Goal: Information Seeking & Learning: Understand process/instructions

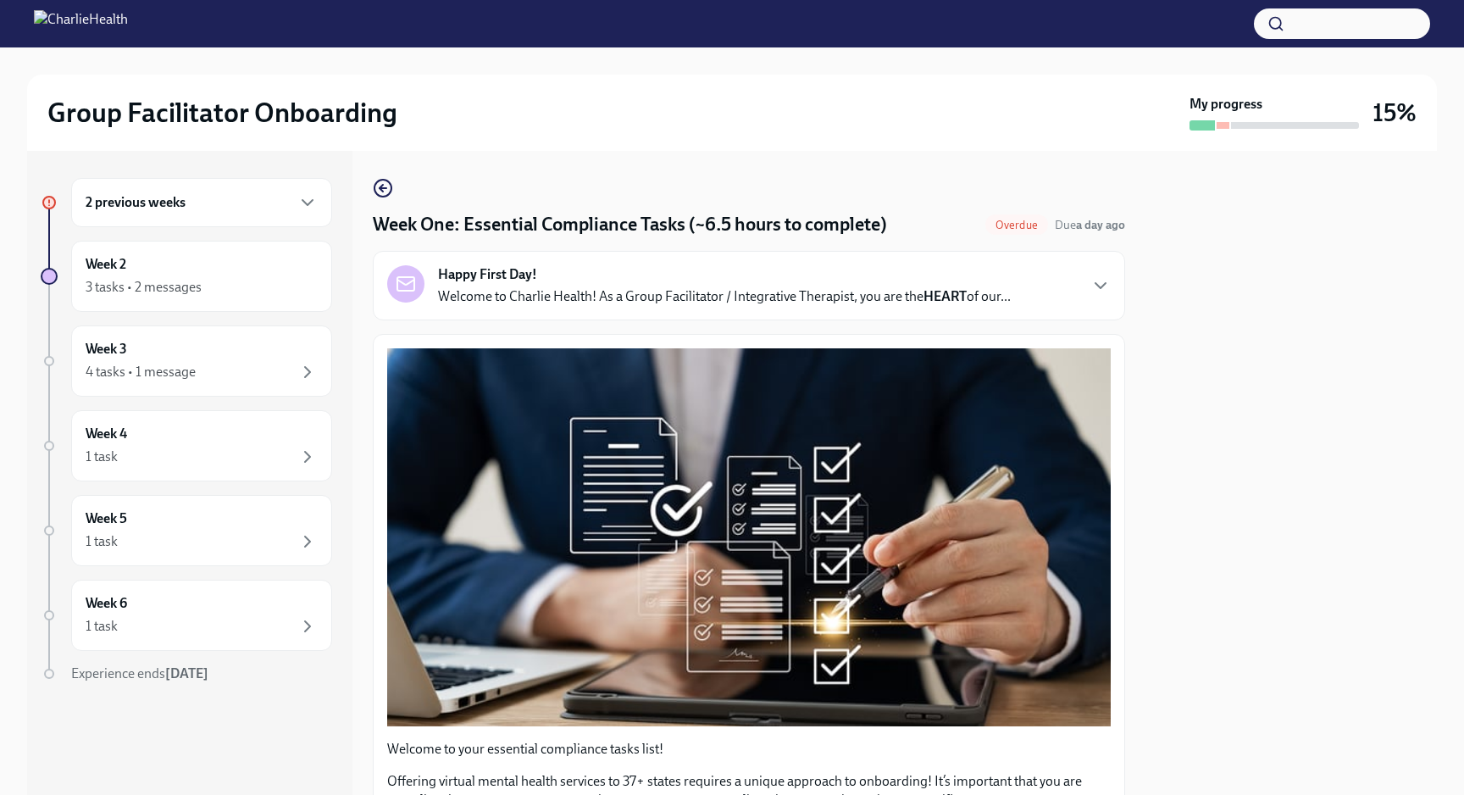
scroll to position [3680, 0]
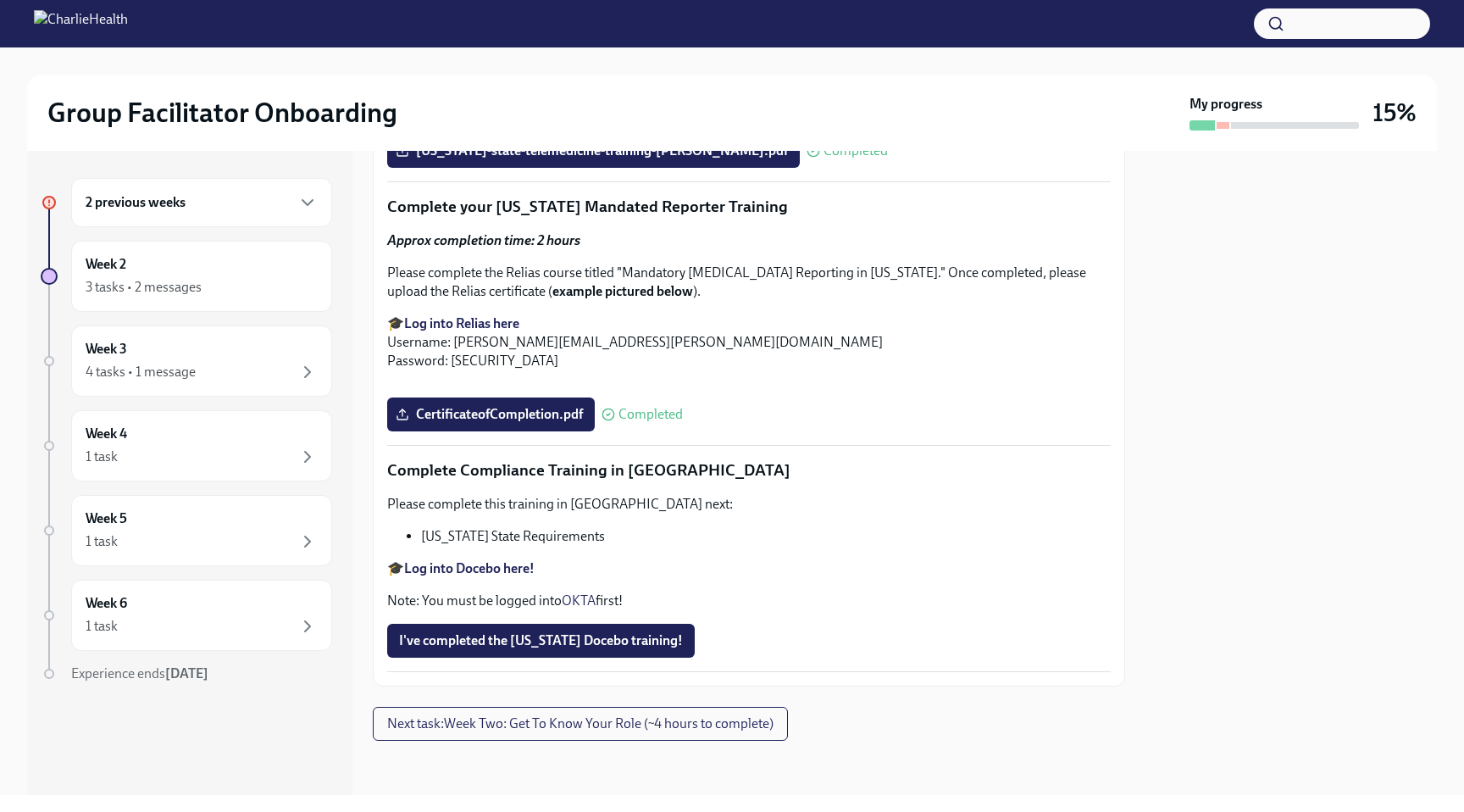
click at [480, 559] on p "🎓 Log into Docebo here!" at bounding box center [749, 569] width 723 height 19
click at [479, 566] on strong "Log into Docebo here!" at bounding box center [469, 568] width 130 height 16
click at [620, 639] on span "I've completed the [US_STATE] Docebo training!" at bounding box center [541, 641] width 284 height 17
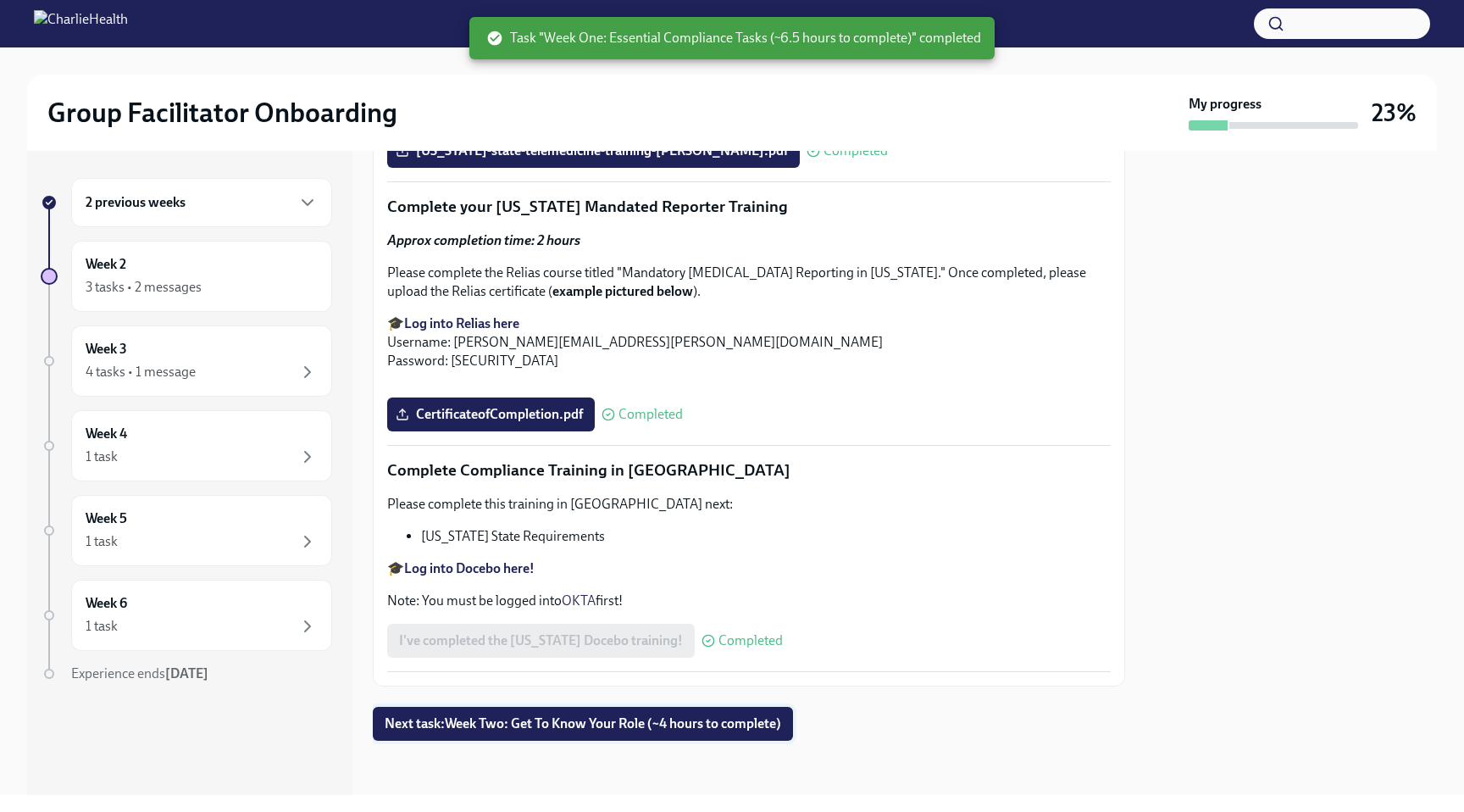
click at [770, 731] on span "Next task : Week Two: Get To Know Your Role (~4 hours to complete)" at bounding box center [583, 723] width 397 height 17
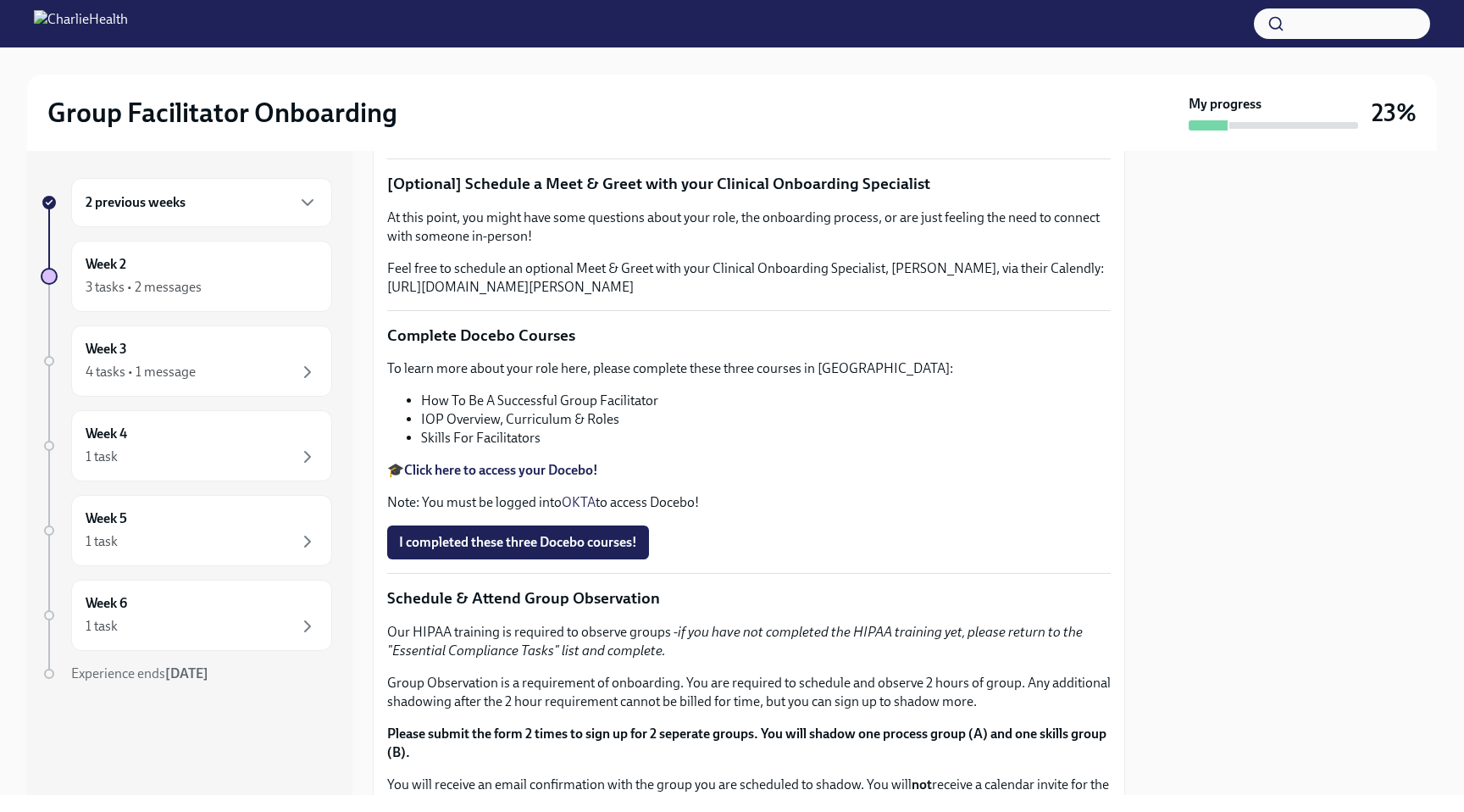
scroll to position [357, 0]
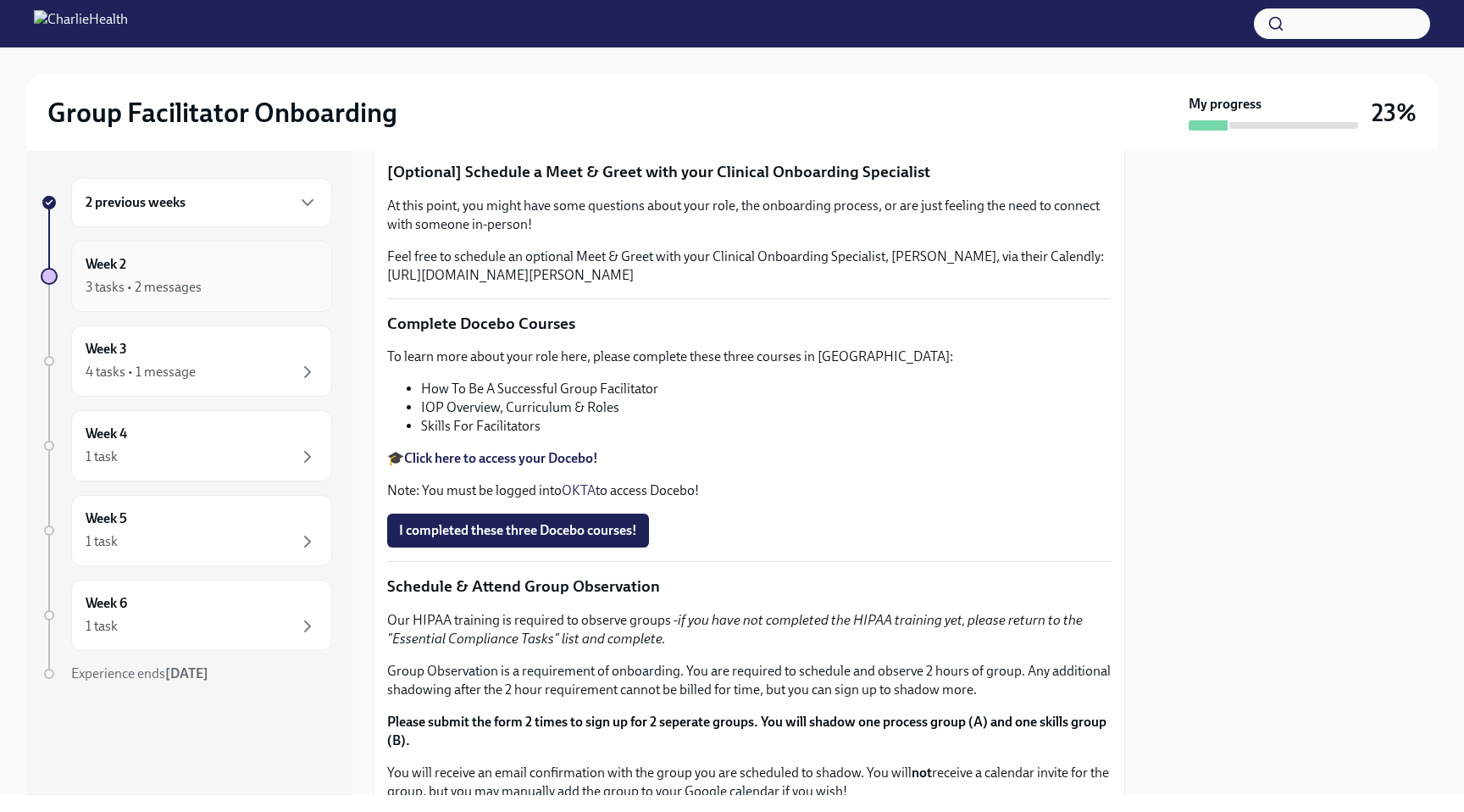
click at [214, 277] on div "Week 2 3 tasks • 2 messages" at bounding box center [202, 277] width 232 height 43
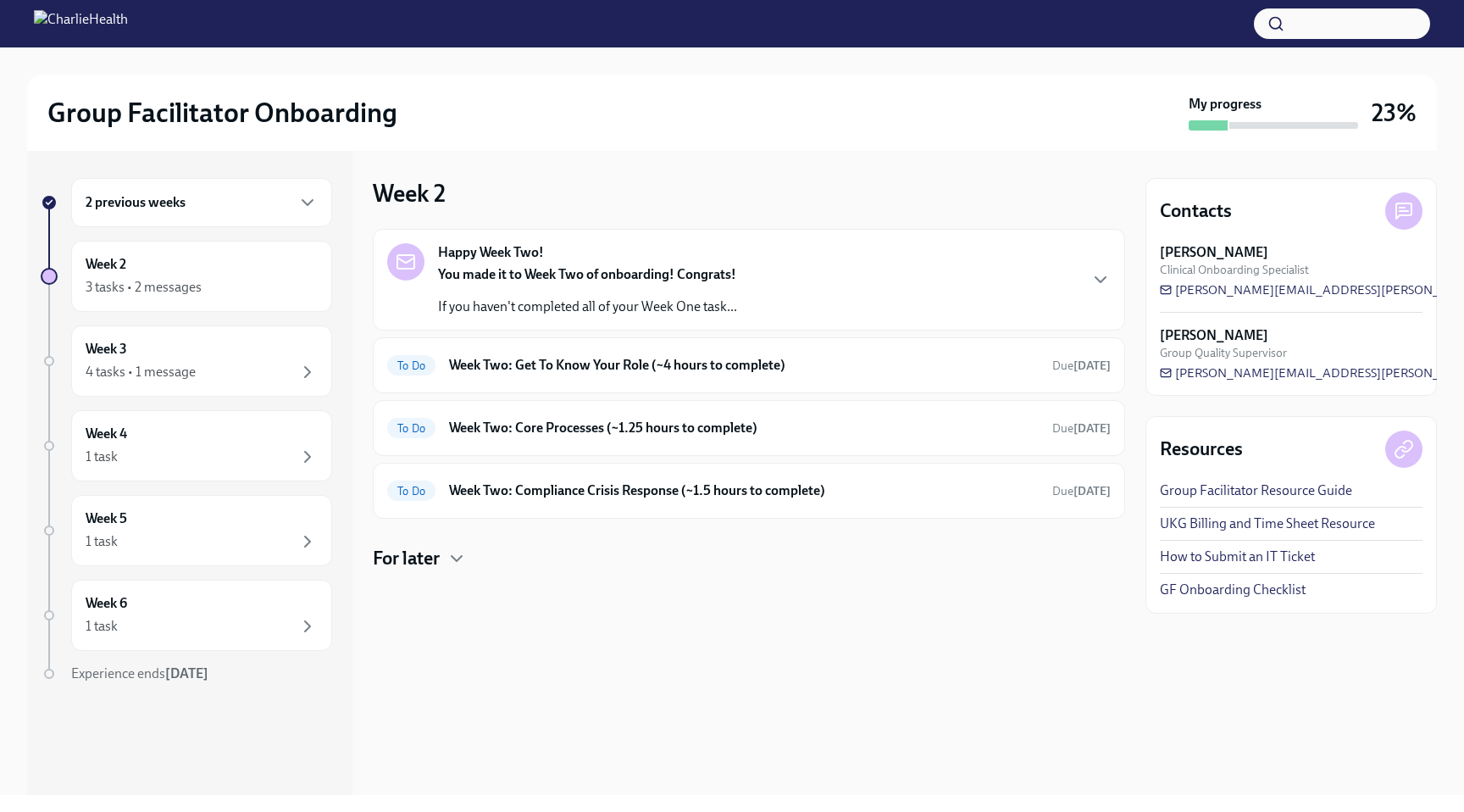
click at [636, 277] on strong "You made it to Week Two of onboarding! Congrats!" at bounding box center [587, 274] width 298 height 16
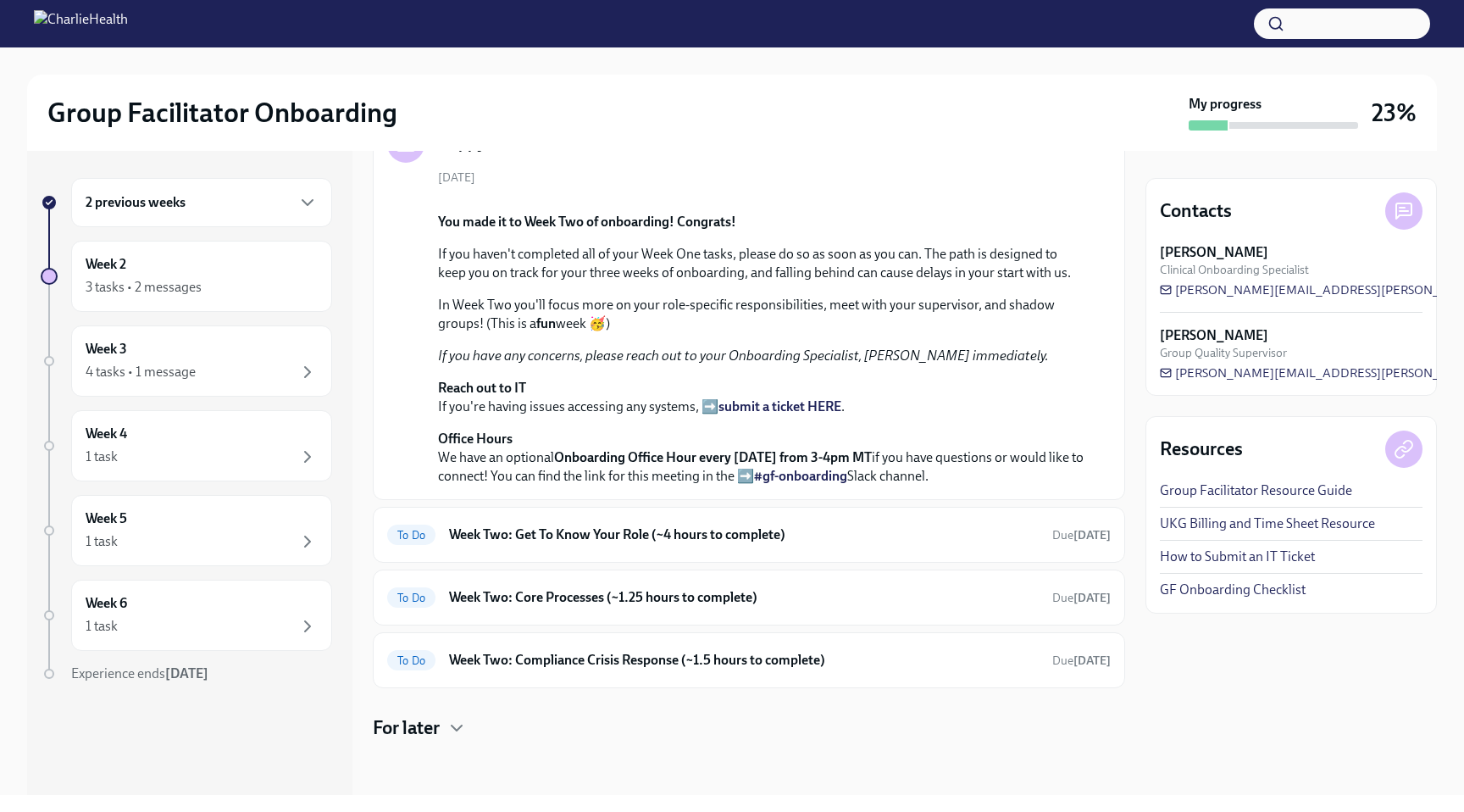
scroll to position [355, 0]
click at [571, 466] on strong "Onboarding Office Hour every [DATE] from 3-4pm MT" at bounding box center [712, 457] width 317 height 16
click at [547, 544] on h6 "Week Two: Get To Know Your Role (~4 hours to complete)" at bounding box center [744, 535] width 590 height 19
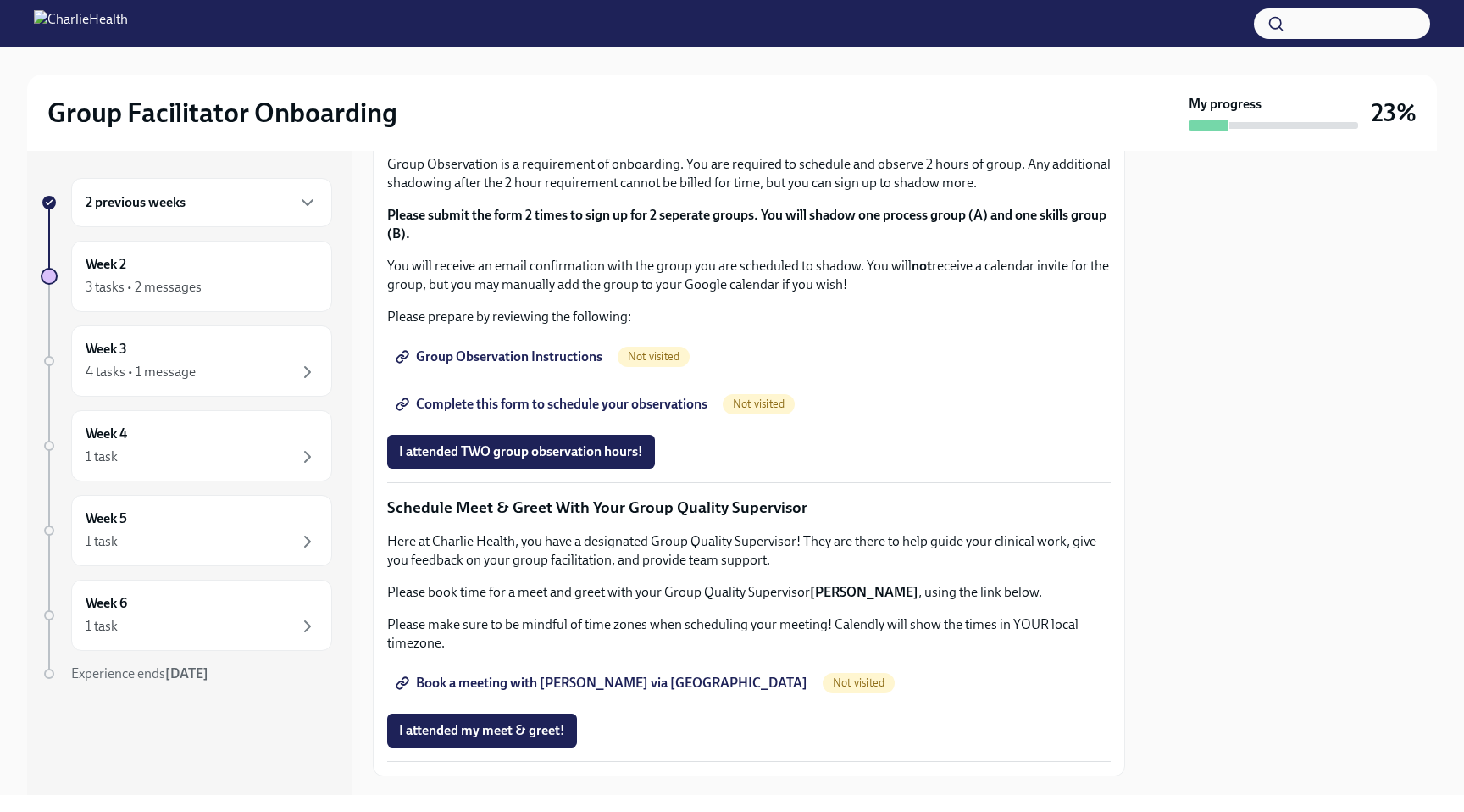
scroll to position [872, 0]
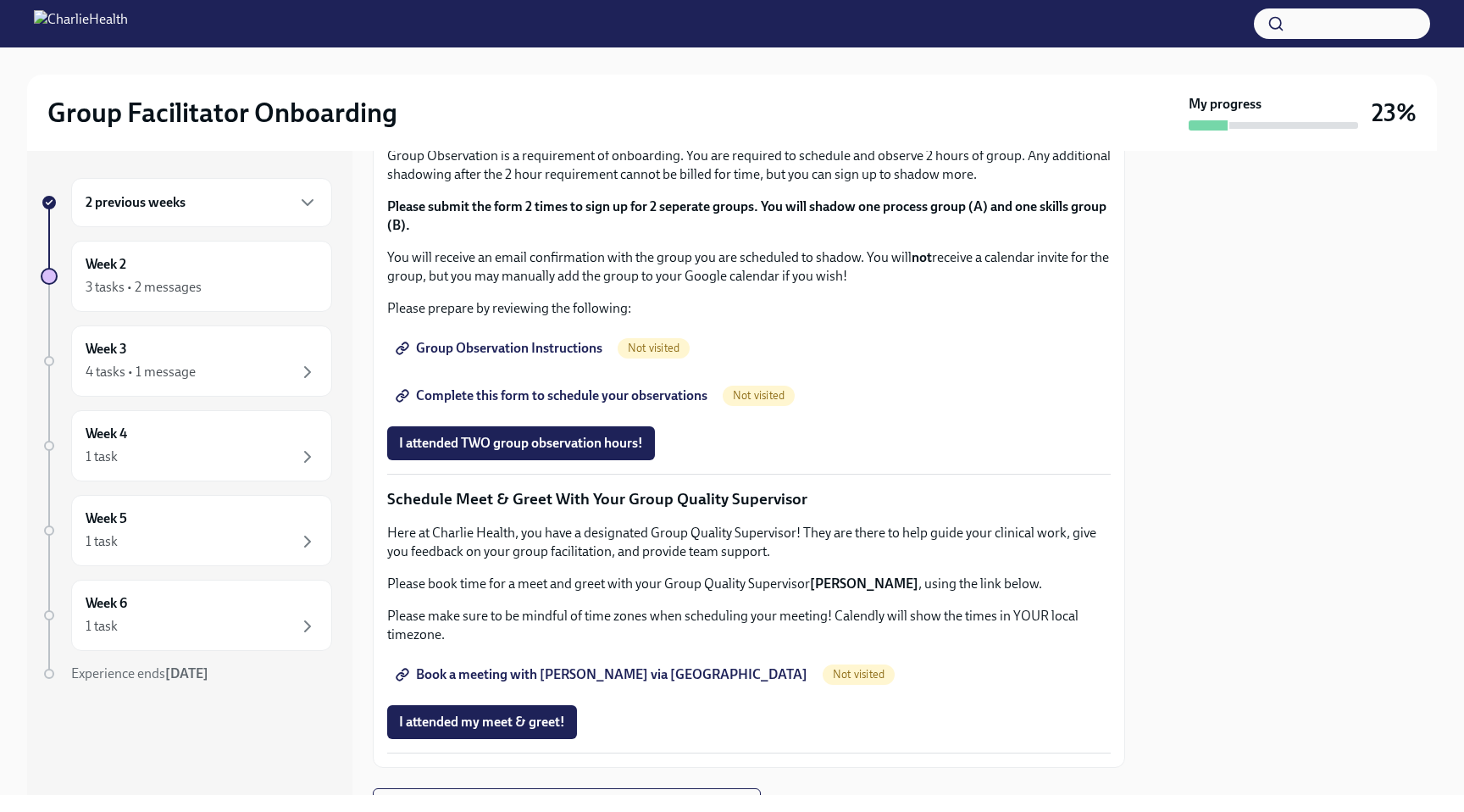
click at [516, 133] on p "Our HIPAA training is required to observe groups - if you have not completed th…" at bounding box center [749, 115] width 723 height 37
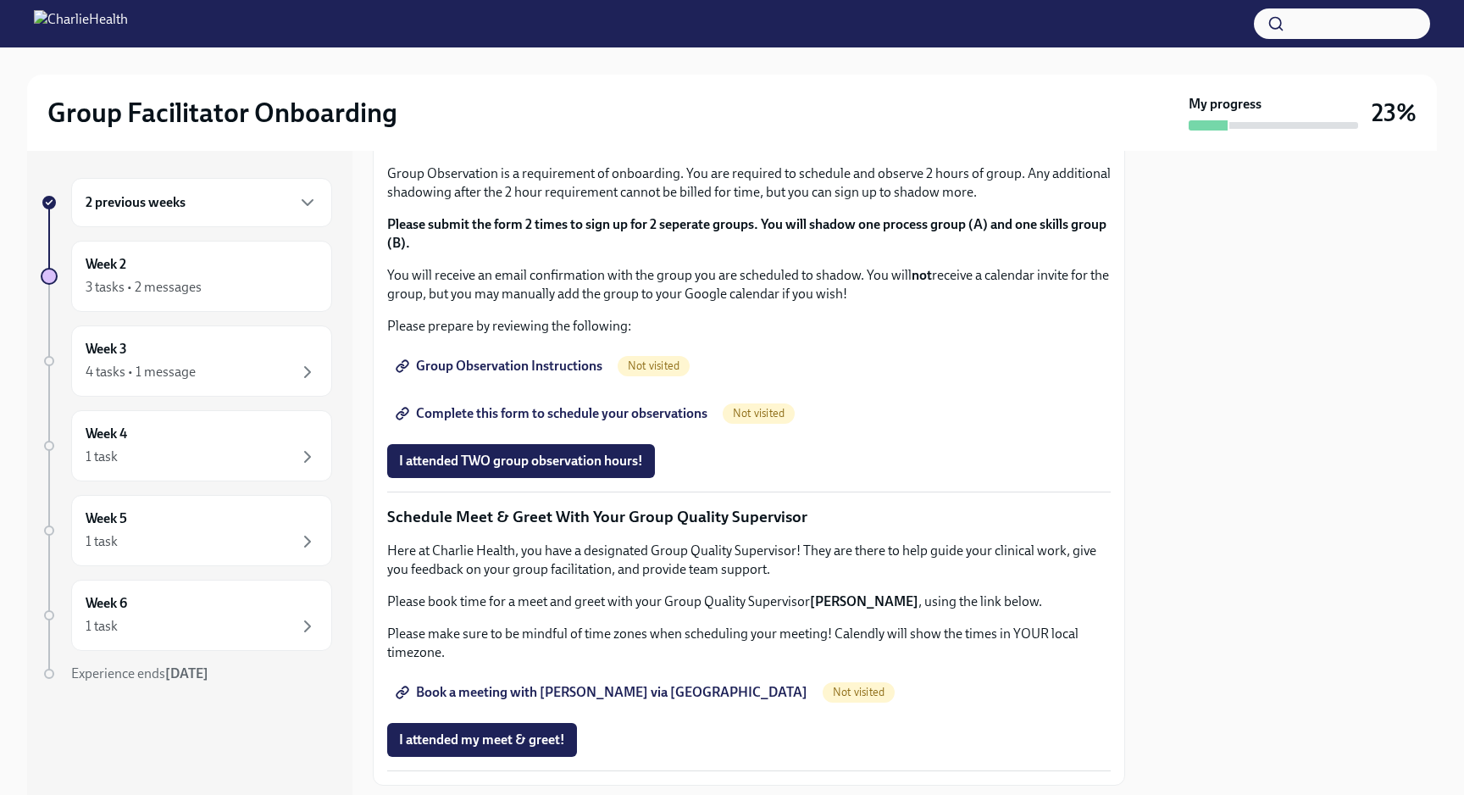
scroll to position [861, 0]
